Goal: Information Seeking & Learning: Learn about a topic

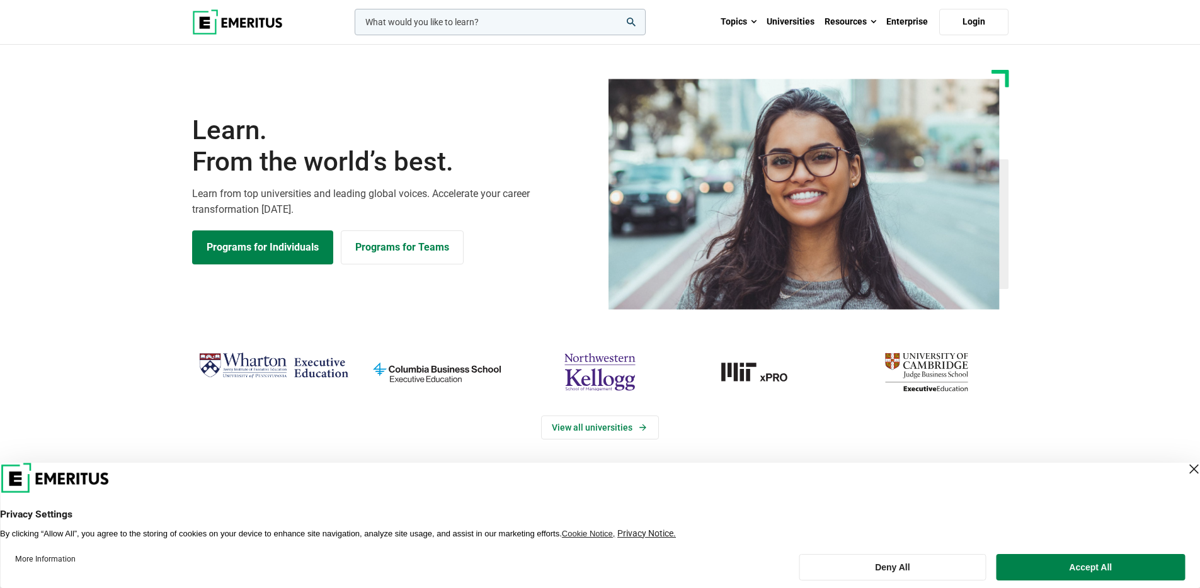
click at [576, 31] on input "woocommerce-product-search-field-0" at bounding box center [500, 22] width 291 height 26
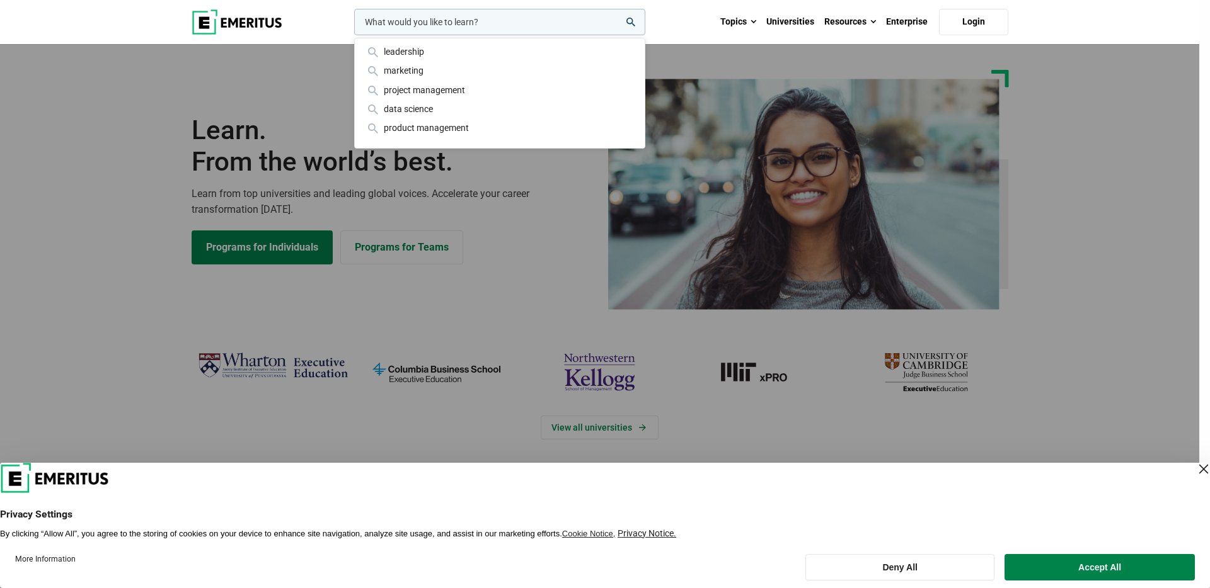
paste input "Fintech Revolution: Transformative Financial Services and Strategies"
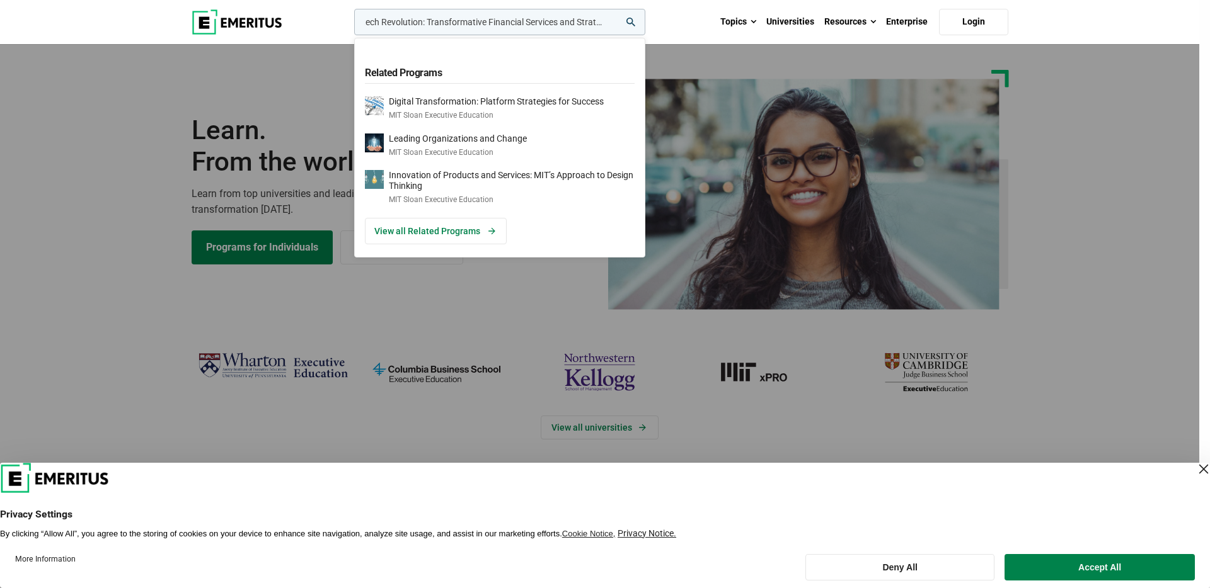
click at [637, 24] on input "Fintech Revolution: Transformative Financial Services and Strategies" at bounding box center [499, 22] width 291 height 26
type input "Fintech Revolution: Transformative Financial Services and Strategies"
click at [632, 21] on icon "search" at bounding box center [630, 22] width 9 height 9
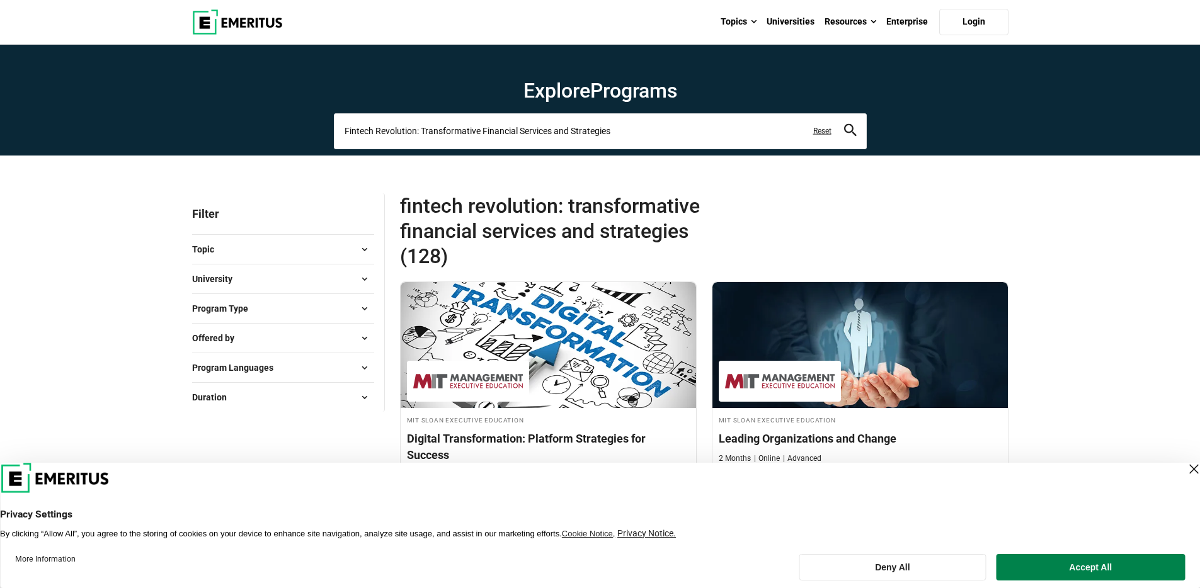
click at [691, 128] on input "Fintech Revolution: Transformative Financial Services and Strategies" at bounding box center [600, 130] width 533 height 35
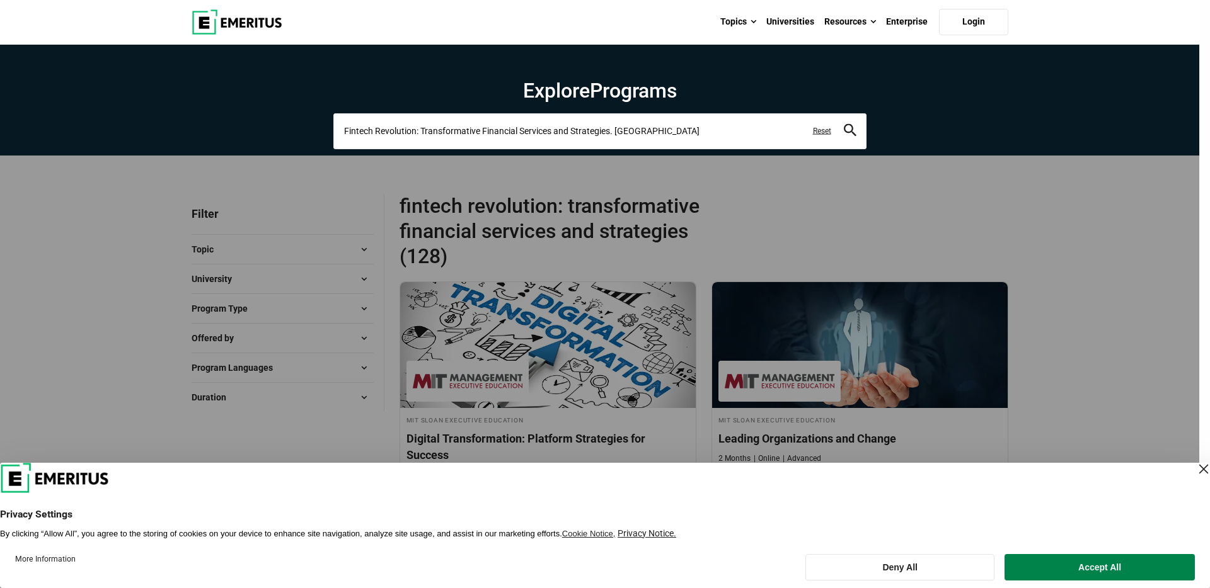
type input "Fintech Revolution: Transformative Financial Services and Strategies. wharton"
click at [844, 124] on button "search" at bounding box center [850, 131] width 13 height 14
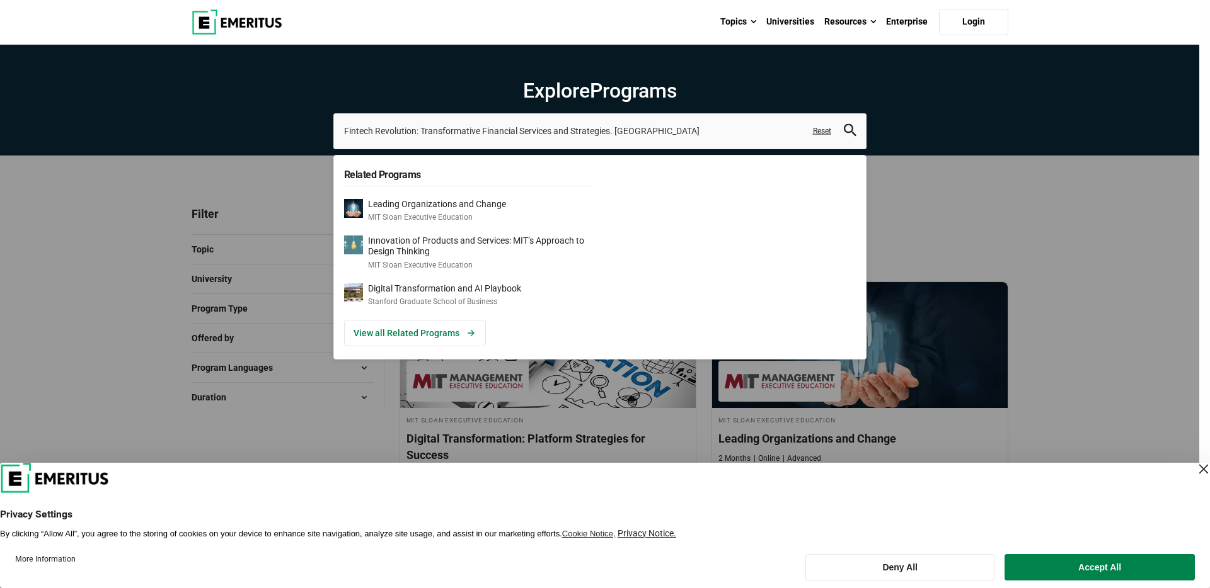
click at [849, 132] on icon "search" at bounding box center [850, 130] width 13 height 13
click at [1194, 470] on div "Close Layer" at bounding box center [1203, 469] width 18 height 18
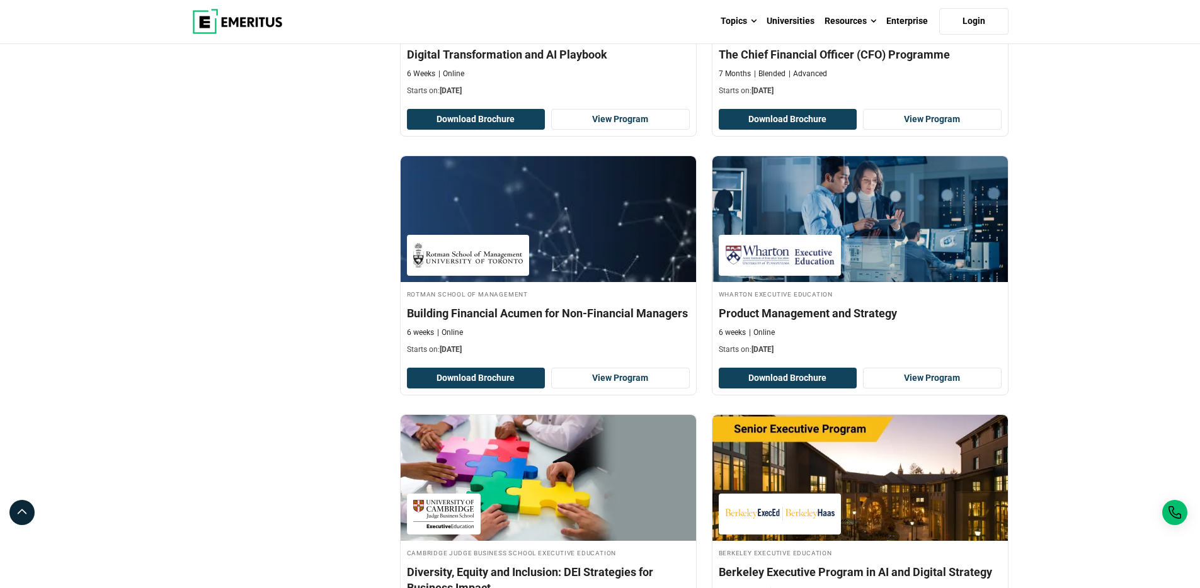
scroll to position [1193, 0]
